Goal: Information Seeking & Learning: Learn about a topic

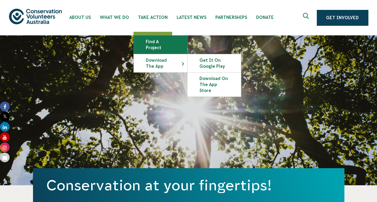
click at [169, 43] on link "Find a project" at bounding box center [160, 45] width 53 height 18
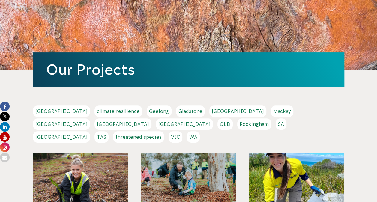
scroll to position [120, 0]
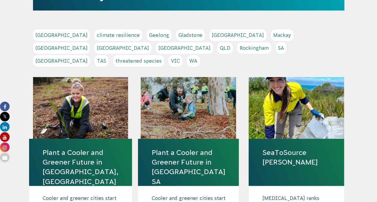
click at [200, 55] on link "WA" at bounding box center [193, 60] width 13 height 11
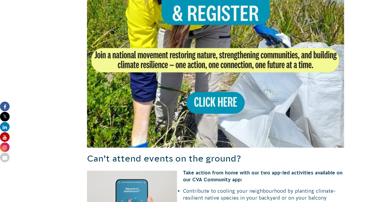
scroll to position [510, 0]
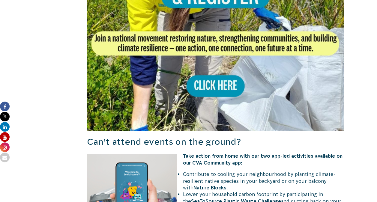
click at [220, 89] on img at bounding box center [216, 2] width 258 height 258
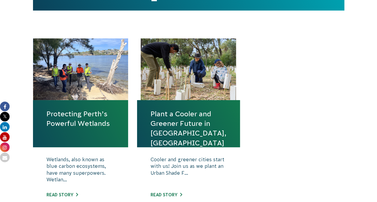
scroll to position [210, 0]
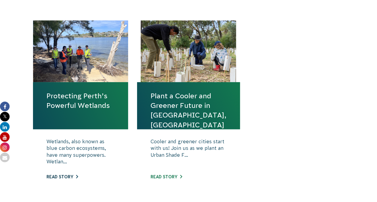
click at [67, 179] on link "Read story" at bounding box center [63, 177] width 32 height 5
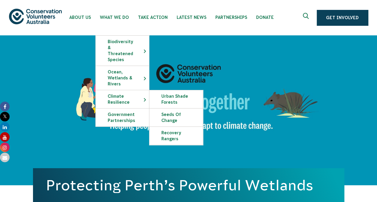
click at [255, 75] on div "Protecting Perth’s Powerful Wetlands" at bounding box center [189, 110] width 312 height 150
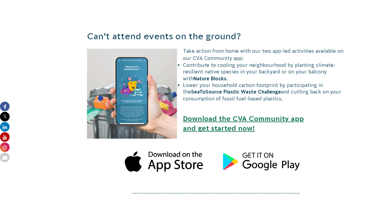
scroll to position [450, 0]
